Goal: Information Seeking & Learning: Learn about a topic

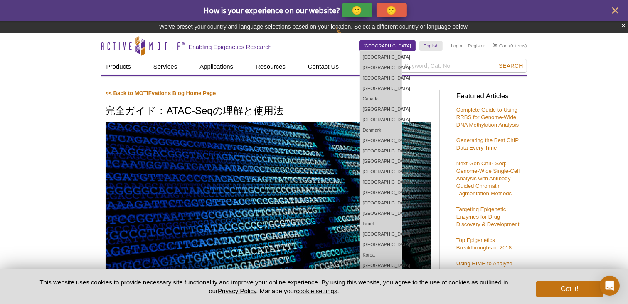
click at [404, 49] on link "[GEOGRAPHIC_DATA]" at bounding box center [388, 46] width 56 height 10
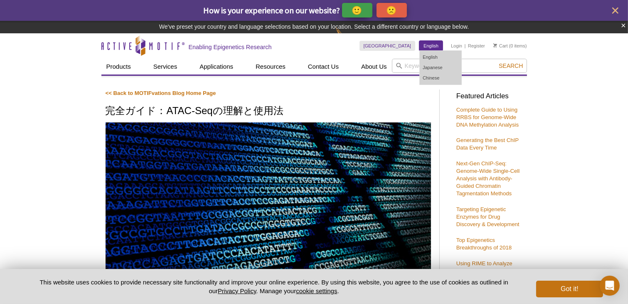
click at [435, 44] on link "English" at bounding box center [431, 46] width 23 height 10
click at [433, 55] on link "English" at bounding box center [441, 57] width 42 height 10
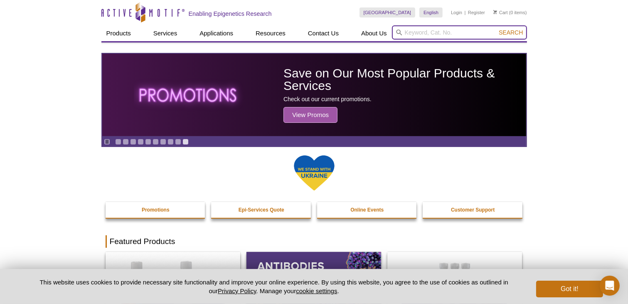
click at [428, 33] on input "search" at bounding box center [459, 32] width 135 height 14
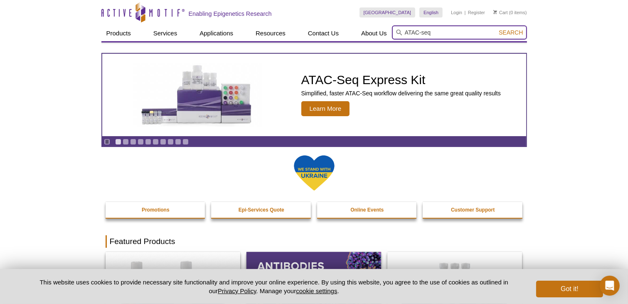
type input "ATAC-seq"
click at [496, 29] on button "Search" at bounding box center [510, 32] width 29 height 7
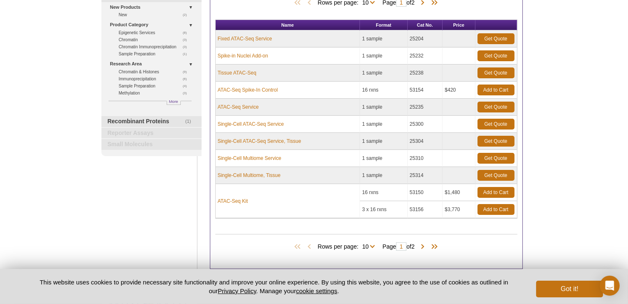
scroll to position [125, 0]
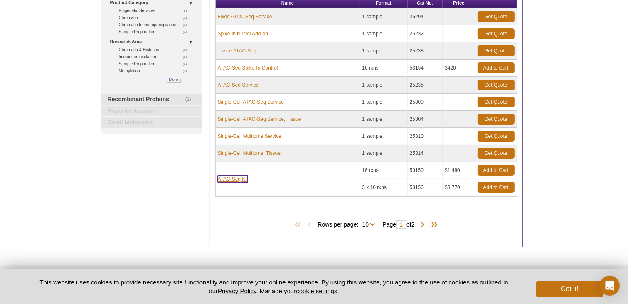
click at [242, 177] on link "ATAC-Seq Kit" at bounding box center [233, 178] width 30 height 7
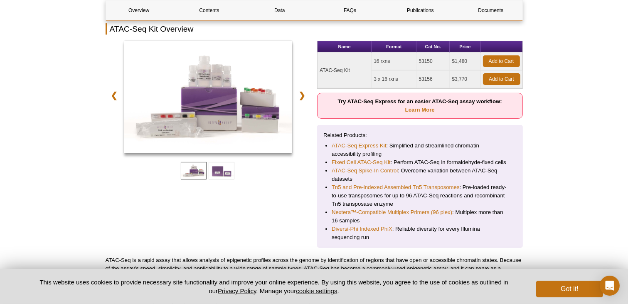
scroll to position [125, 0]
click at [420, 110] on link "Learn More" at bounding box center [420, 109] width 30 height 6
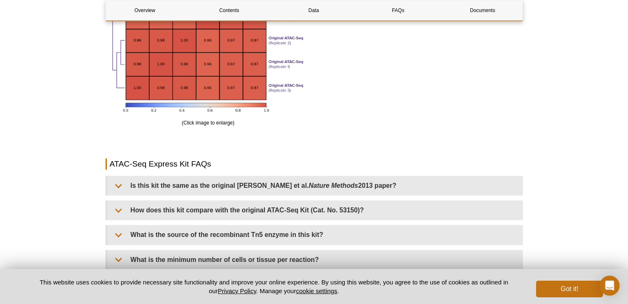
scroll to position [1419, 0]
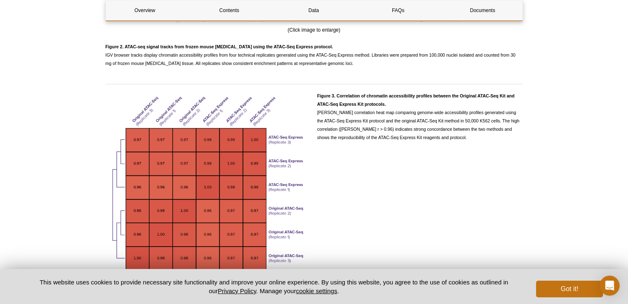
click at [567, 297] on pint-cookie-banner "This website uses cookies to provide necessary site functionality and improve y…" at bounding box center [314, 286] width 628 height 35
click at [567, 291] on button "Got it!" at bounding box center [569, 288] width 67 height 17
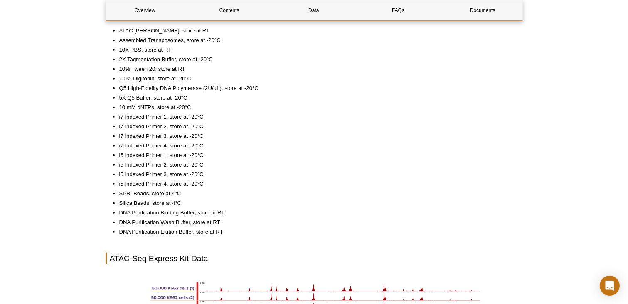
scroll to position [795, 0]
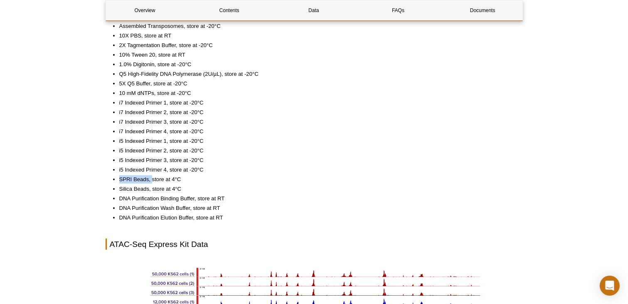
drag, startPoint x: 121, startPoint y: 178, endPoint x: 152, endPoint y: 180, distance: 31.6
click at [152, 180] on li "SPRI Beads, store at 4°C" at bounding box center [316, 179] width 395 height 8
click at [178, 189] on li "Silica Beads, store at 4°C" at bounding box center [316, 189] width 395 height 8
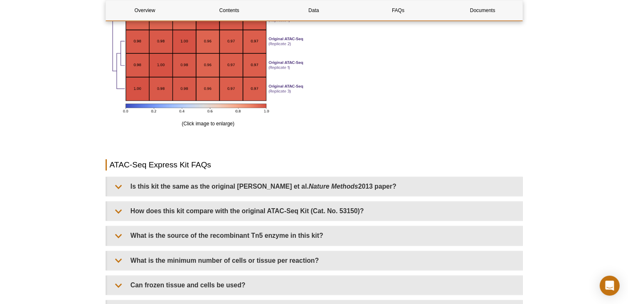
scroll to position [1668, 0]
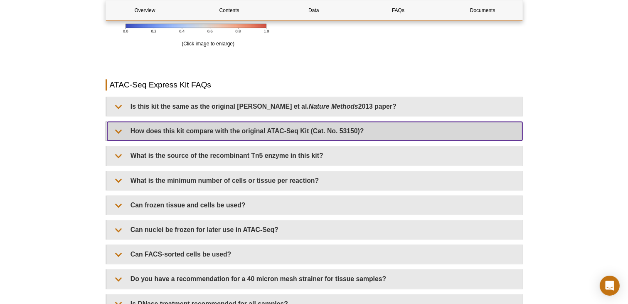
click at [196, 131] on summary "How does this kit compare with the original ATAC-Seq Kit (Cat. No. 53150)?" at bounding box center [314, 130] width 415 height 19
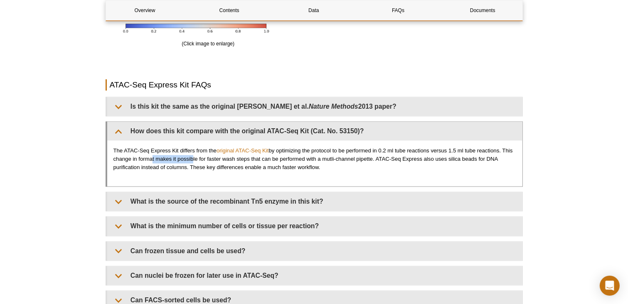
drag, startPoint x: 150, startPoint y: 160, endPoint x: 196, endPoint y: 161, distance: 46.6
click at [193, 161] on p "The ATAC-Seq Express Kit differs from the original ATAC-Seq Kit by optimizing t…" at bounding box center [315, 158] width 403 height 25
click at [203, 161] on p "The ATAC-Seq Express Kit differs from the original ATAC-Seq Kit by optimizing t…" at bounding box center [315, 158] width 403 height 25
drag, startPoint x: 197, startPoint y: 160, endPoint x: 254, endPoint y: 160, distance: 57.4
click at [254, 160] on p "The ATAC-Seq Express Kit differs from the original ATAC-Seq Kit by optimizing t…" at bounding box center [315, 158] width 403 height 25
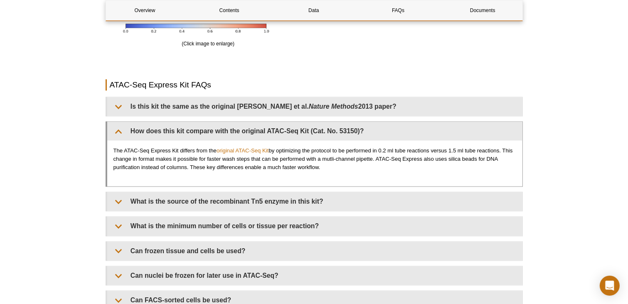
click at [274, 160] on p "The ATAC-Seq Express Kit differs from the original ATAC-Seq Kit by optimizing t…" at bounding box center [315, 158] width 403 height 25
drag, startPoint x: 318, startPoint y: 158, endPoint x: 361, endPoint y: 163, distance: 43.1
click at [359, 163] on p "The ATAC-Seq Express Kit differs from the original ATAC-Seq Kit by optimizing t…" at bounding box center [315, 158] width 403 height 25
click at [373, 162] on p "The ATAC-Seq Express Kit differs from the original ATAC-Seq Kit by optimizing t…" at bounding box center [315, 158] width 403 height 25
drag, startPoint x: 378, startPoint y: 156, endPoint x: 339, endPoint y: 158, distance: 39.1
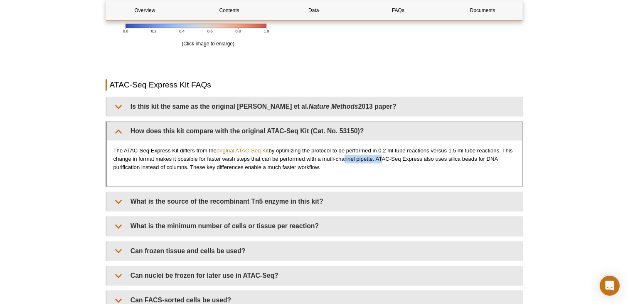
click at [339, 158] on p "The ATAC-Seq Express Kit differs from the original ATAC-Seq Kit by optimizing t…" at bounding box center [315, 158] width 403 height 25
click at [331, 157] on p "The ATAC-Seq Express Kit differs from the original ATAC-Seq Kit by optimizing t…" at bounding box center [315, 158] width 403 height 25
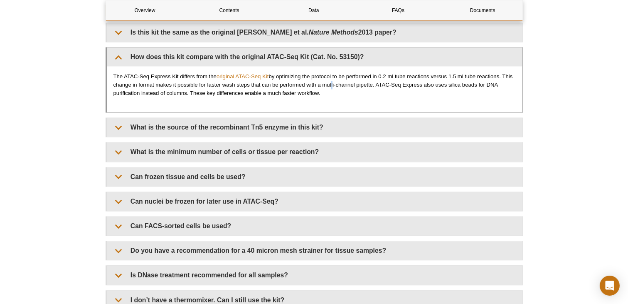
scroll to position [1751, 0]
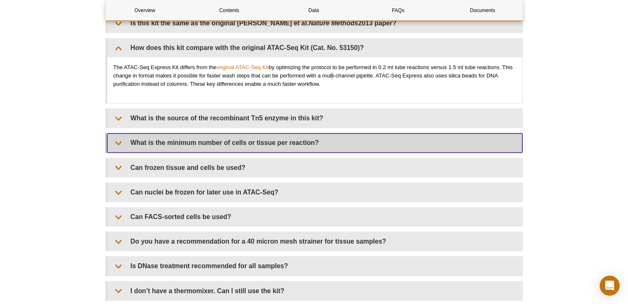
click at [256, 144] on summary "What is the minimum number of cells or tissue per reaction?" at bounding box center [314, 142] width 415 height 19
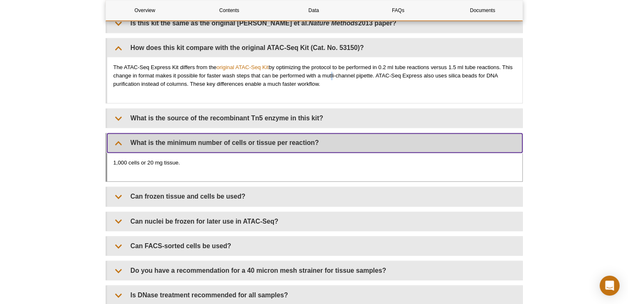
click at [256, 144] on summary "What is the minimum number of cells or tissue per reaction?" at bounding box center [314, 142] width 415 height 19
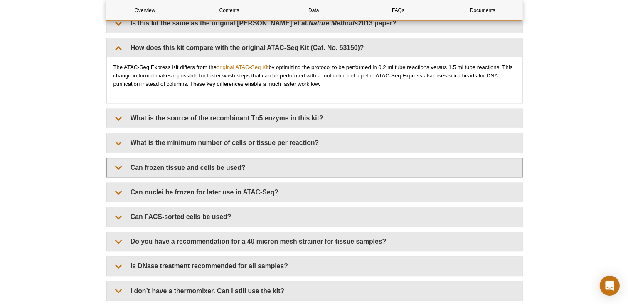
click at [226, 176] on details "Can frozen tissue and cells be used? Yes, but the samples must be high quality …" at bounding box center [314, 168] width 417 height 20
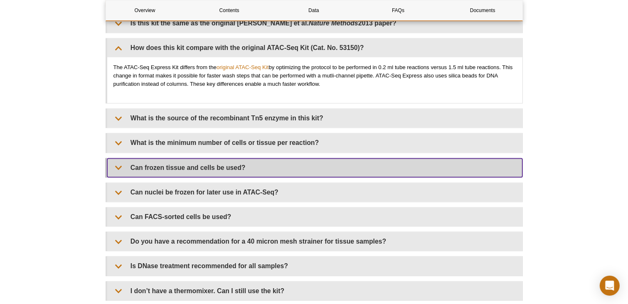
click at [226, 170] on summary "Can frozen tissue and cells be used?" at bounding box center [314, 167] width 415 height 19
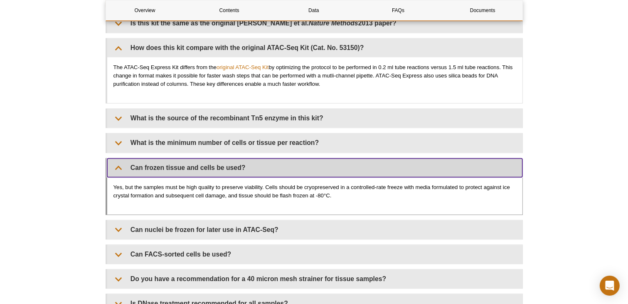
click at [226, 170] on summary "Can frozen tissue and cells be used?" at bounding box center [314, 167] width 415 height 19
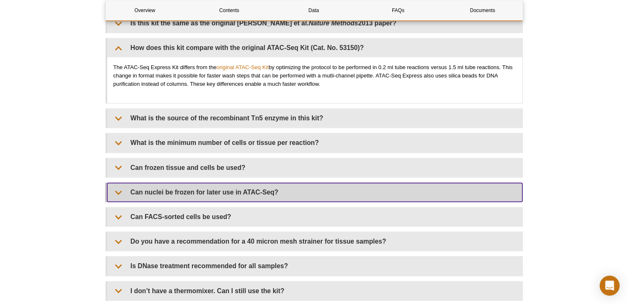
click at [221, 190] on summary "Can nuclei be frozen for later use in ATAC-Seq?" at bounding box center [314, 192] width 415 height 19
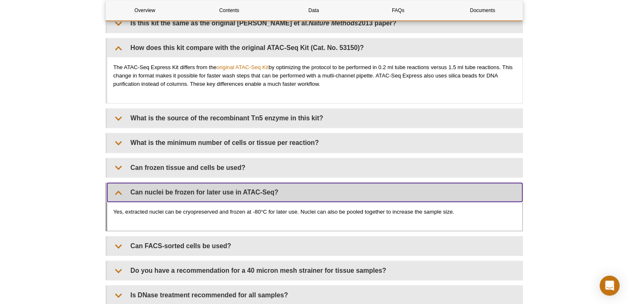
click at [221, 190] on summary "Can nuclei be frozen for later use in ATAC-Seq?" at bounding box center [314, 192] width 415 height 19
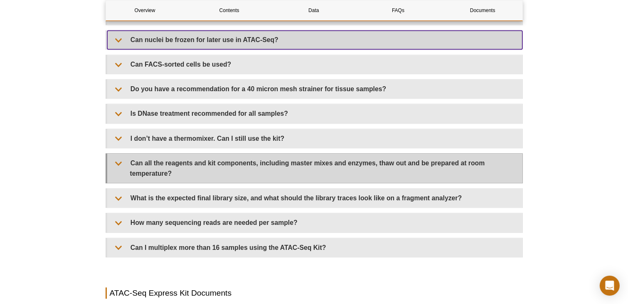
scroll to position [1918, 0]
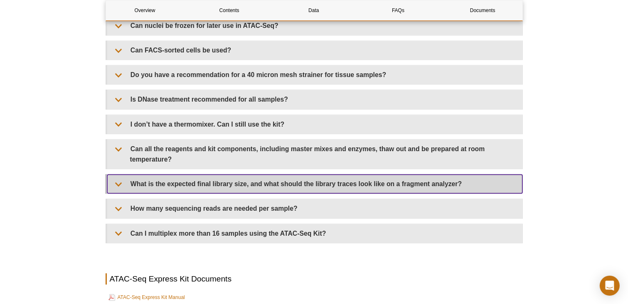
click at [210, 187] on summary "What is the expected final library size, and what should the library traces loo…" at bounding box center [314, 183] width 415 height 19
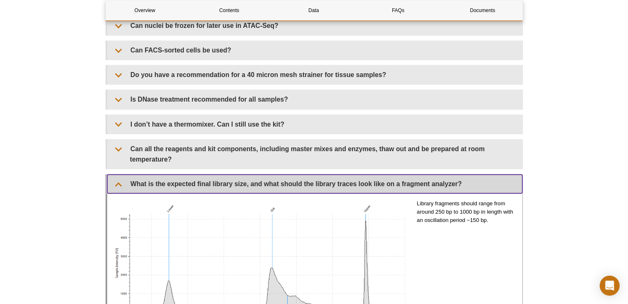
click at [210, 187] on summary "What is the expected final library size, and what should the library traces loo…" at bounding box center [314, 183] width 415 height 19
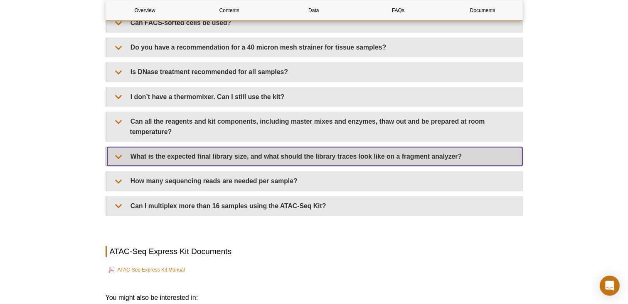
scroll to position [1959, 0]
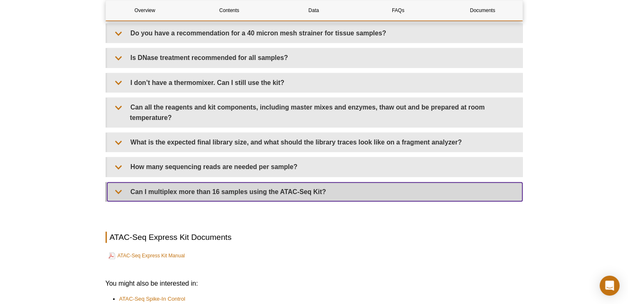
click at [206, 191] on summary "Can I multiplex more than 16 samples using the ATAC-Seq Kit?" at bounding box center [314, 191] width 415 height 19
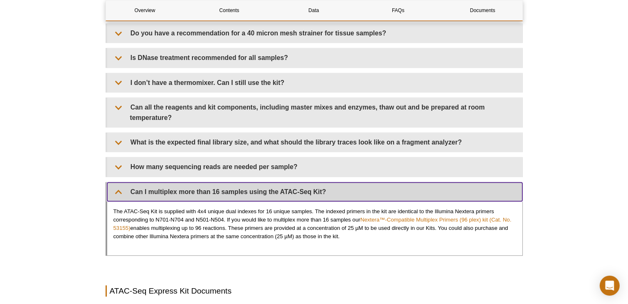
click at [206, 191] on summary "Can I multiplex more than 16 samples using the ATAC-Seq Kit?" at bounding box center [314, 191] width 415 height 19
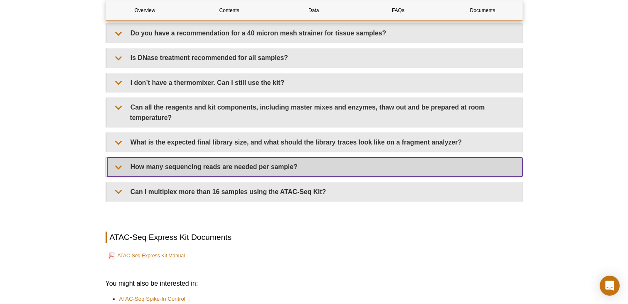
click at [210, 165] on summary "How many sequencing reads are needed per sample?" at bounding box center [314, 166] width 415 height 19
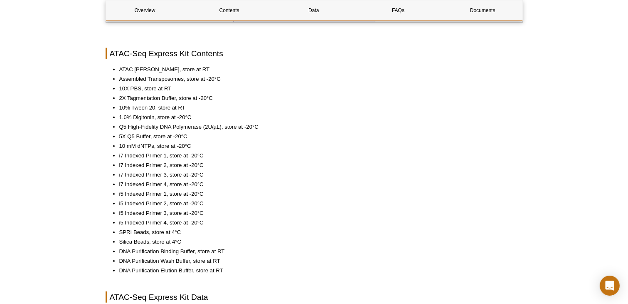
scroll to position [748, 0]
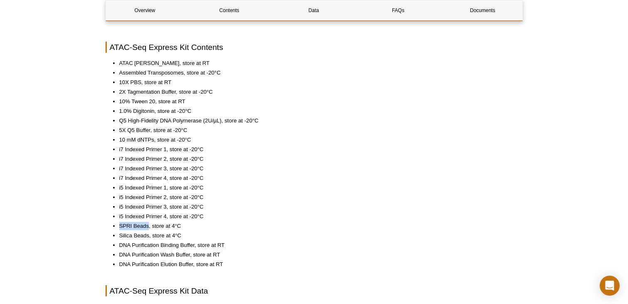
drag, startPoint x: 120, startPoint y: 226, endPoint x: 148, endPoint y: 222, distance: 28.9
click at [148, 222] on li "SPRI Beads, store at 4°C" at bounding box center [316, 226] width 395 height 8
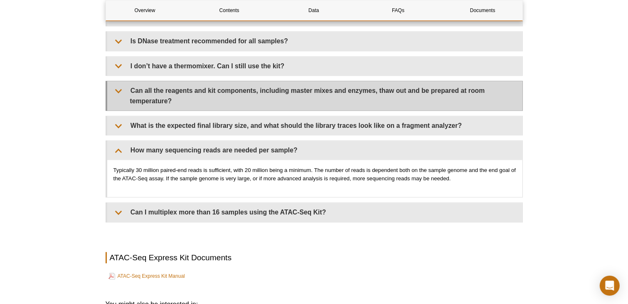
scroll to position [2121, 0]
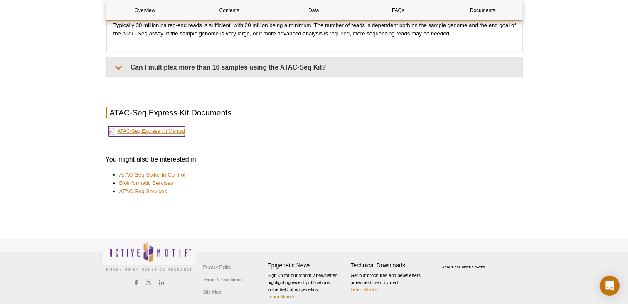
click at [160, 128] on link "ATAC-Seq Express Kit Manual" at bounding box center [147, 131] width 77 height 10
